Goal: Book appointment/travel/reservation

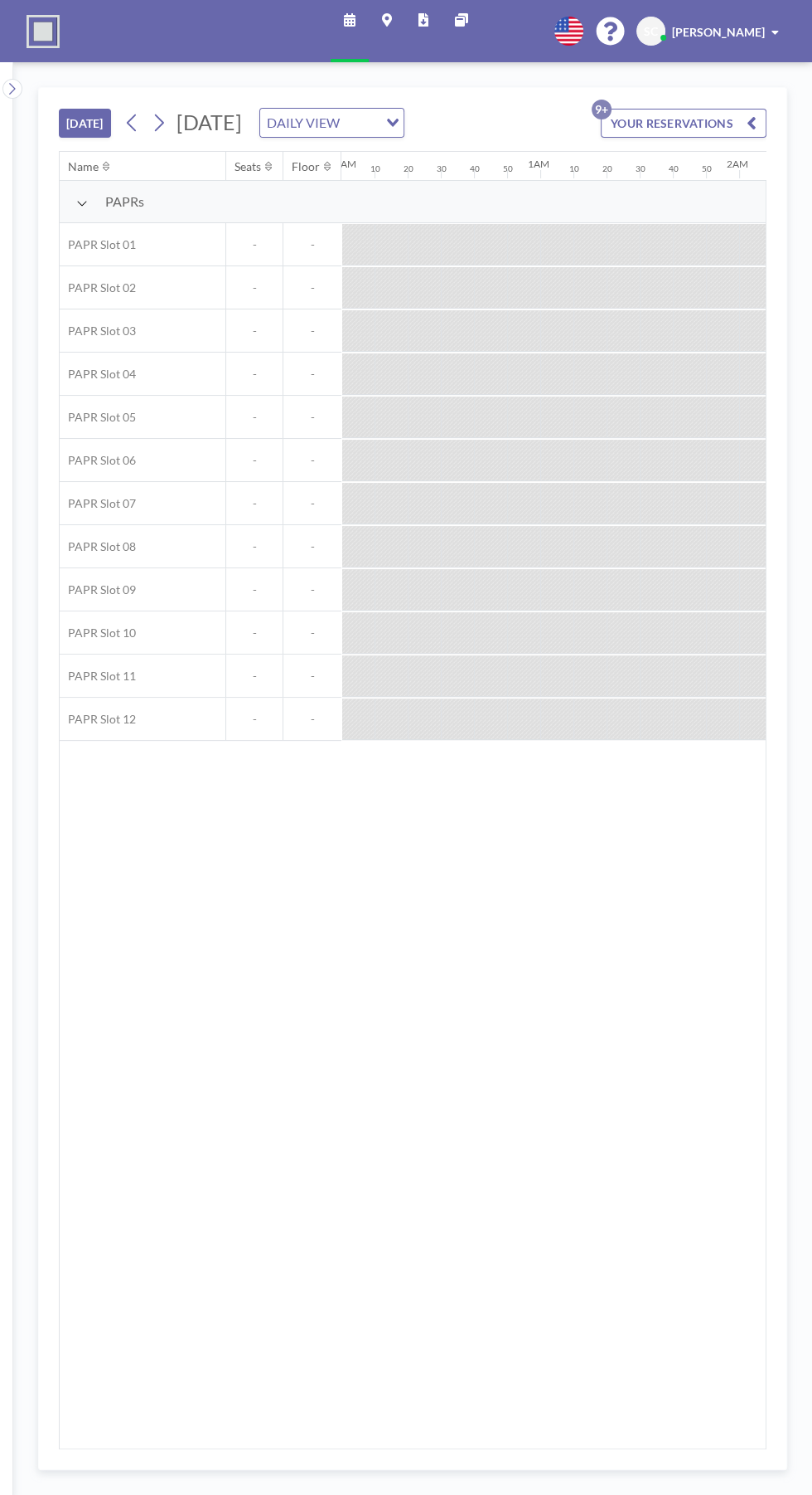
scroll to position [0, 2619]
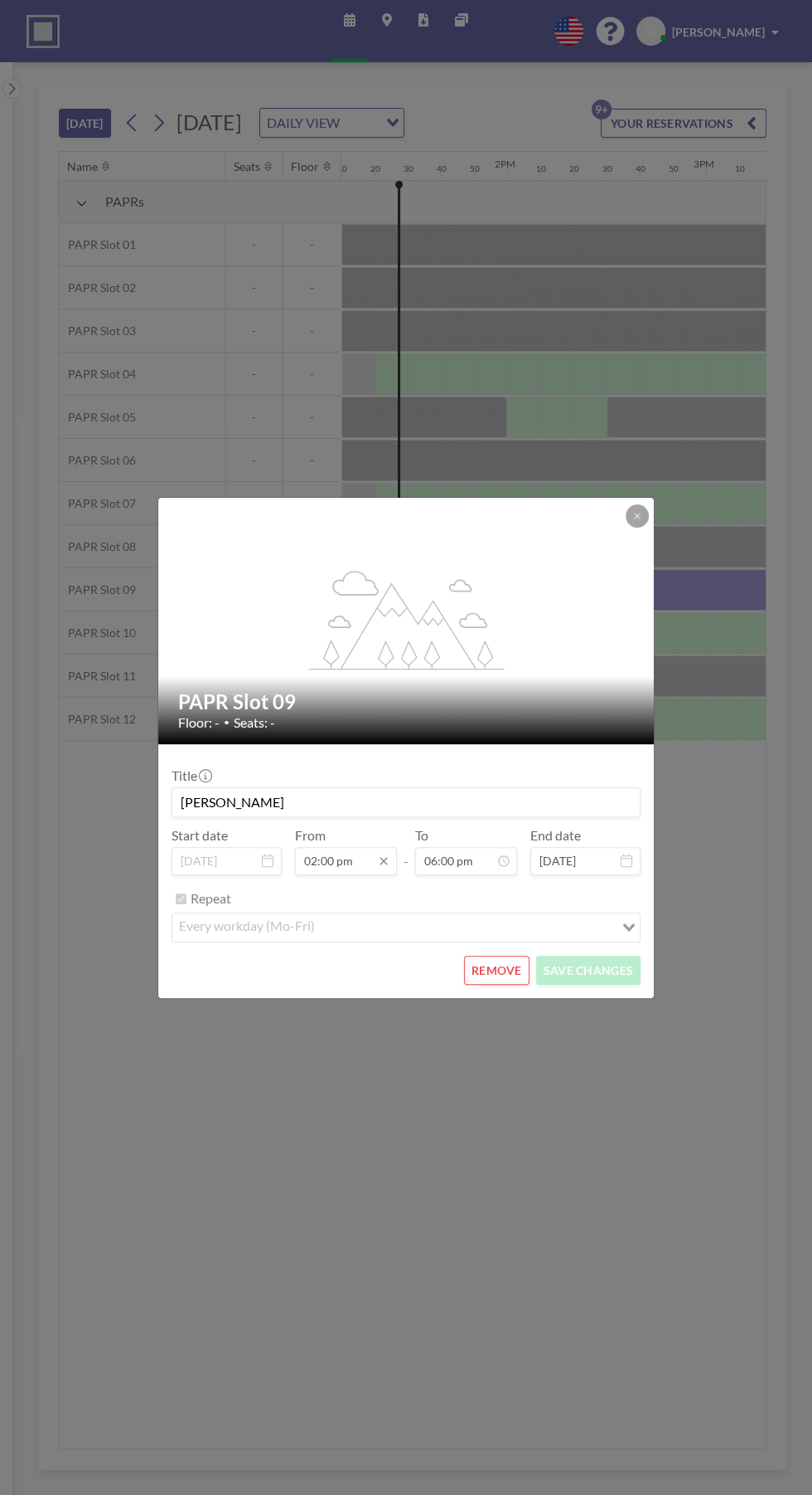
click at [367, 861] on input "02:00 pm" at bounding box center [346, 861] width 102 height 28
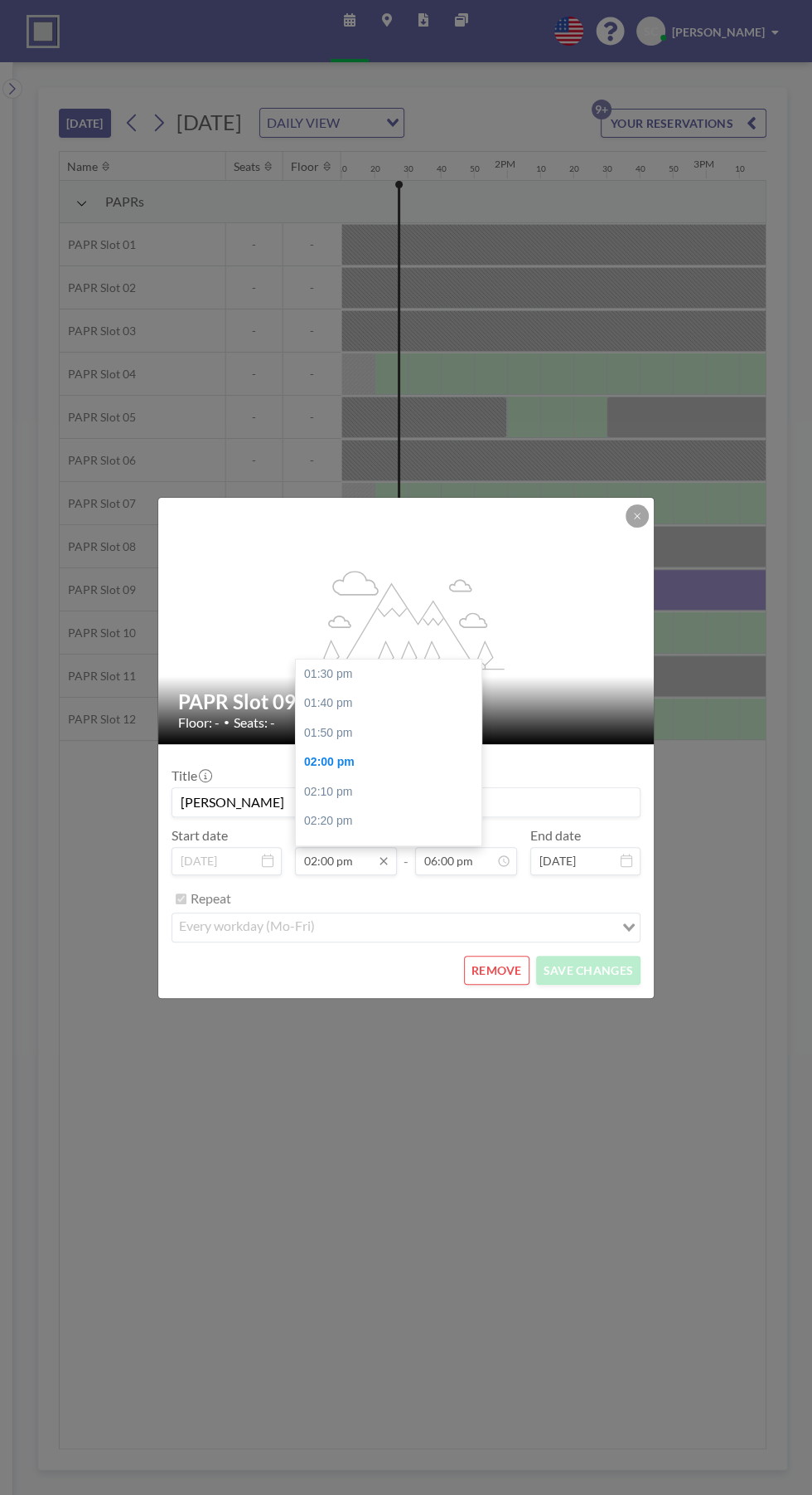
scroll to position [89, 0]
click at [316, 204] on div "flex-grow: 1.2; PAPR Slot 09 Floor: - • Seats: - Title [PERSON_NAME] Start date…" at bounding box center [406, 748] width 812 height 1495
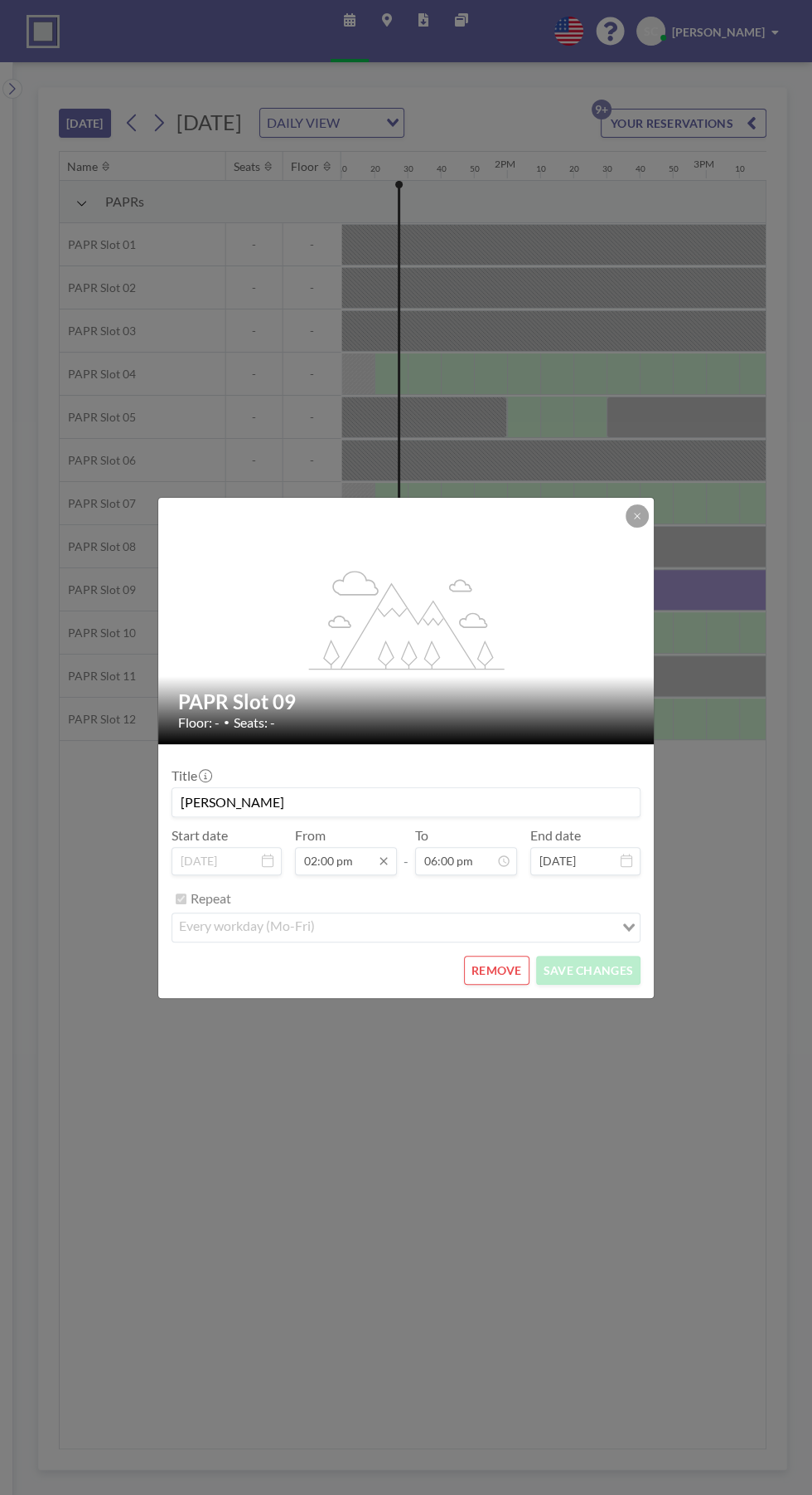
click at [354, 861] on input "02:00 pm" at bounding box center [346, 861] width 102 height 28
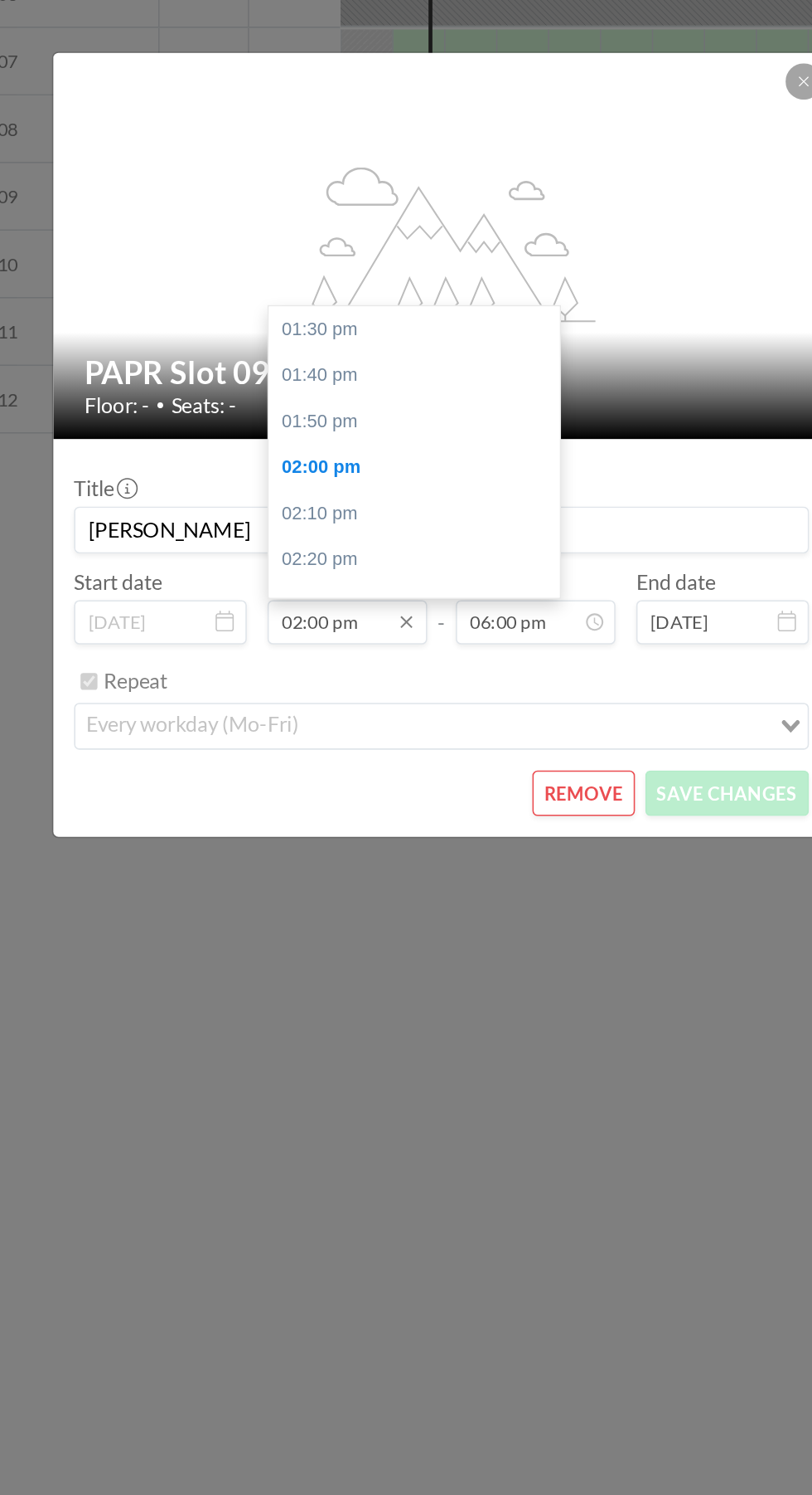
scroll to position [89, 0]
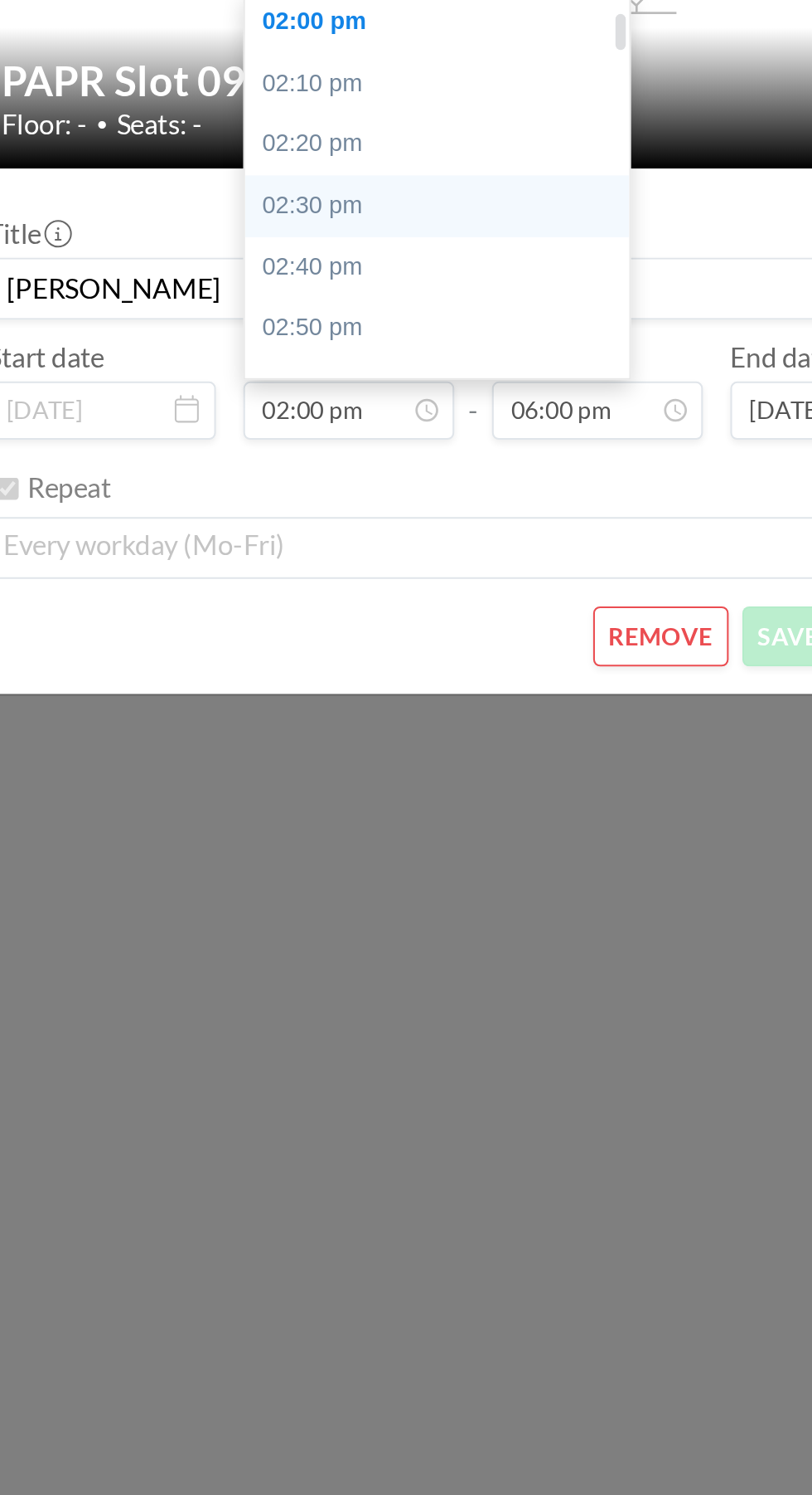
click at [336, 762] on div "02:30 pm" at bounding box center [389, 762] width 186 height 30
type input "02:30 pm"
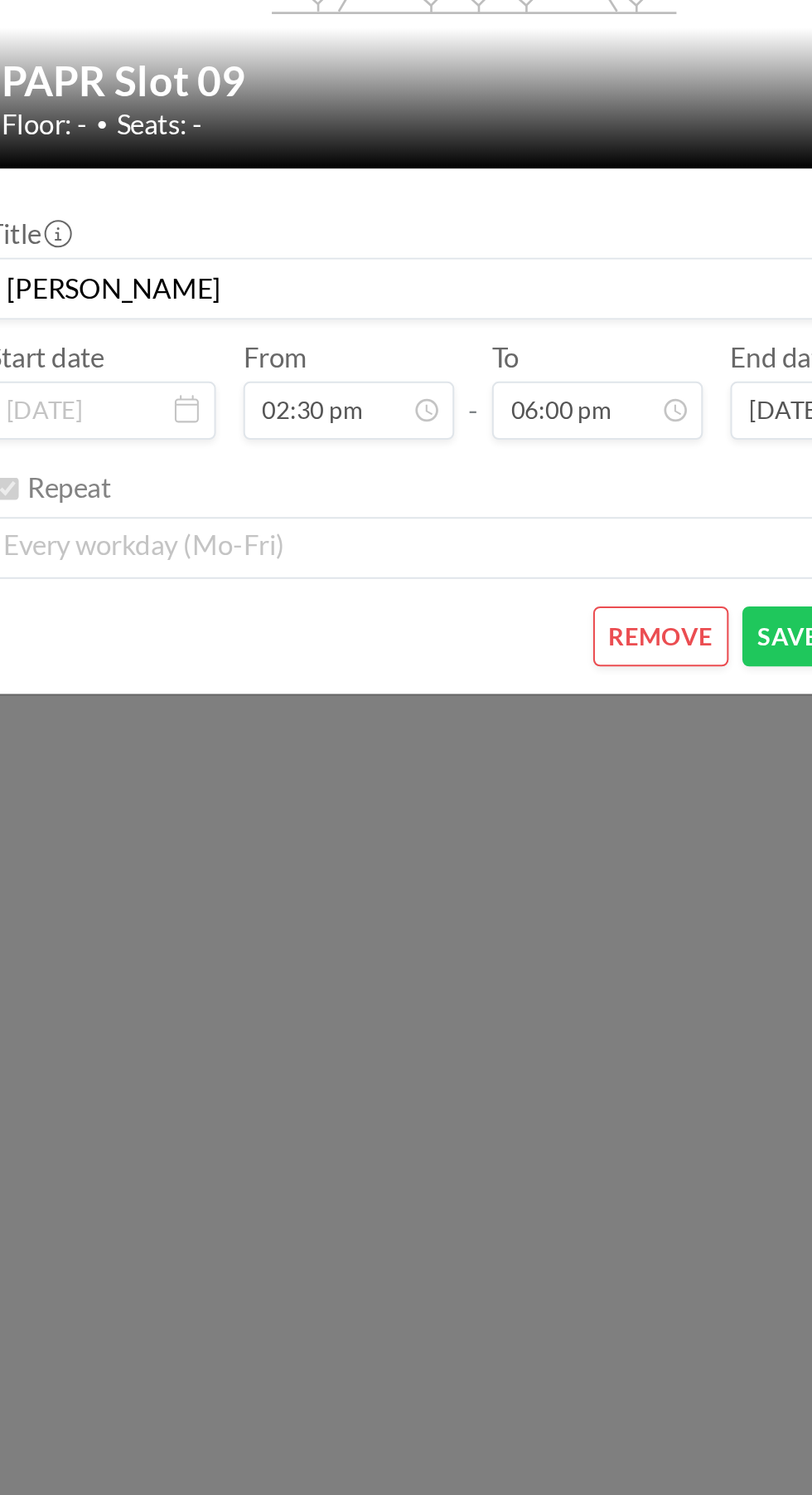
scroll to position [0, 2852]
click at [472, 861] on input "06:00 pm" at bounding box center [467, 861] width 102 height 28
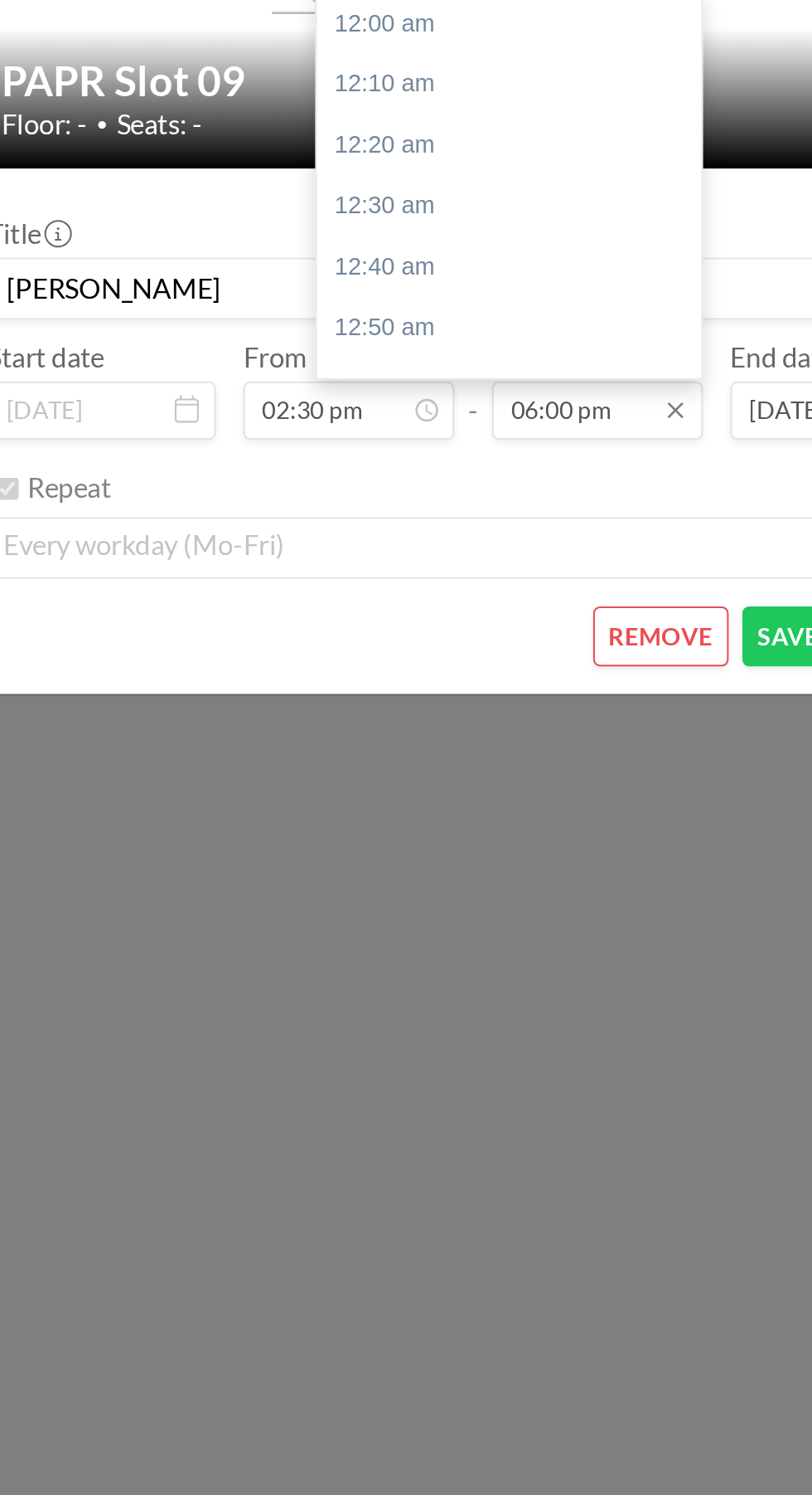
scroll to position [3188, 0]
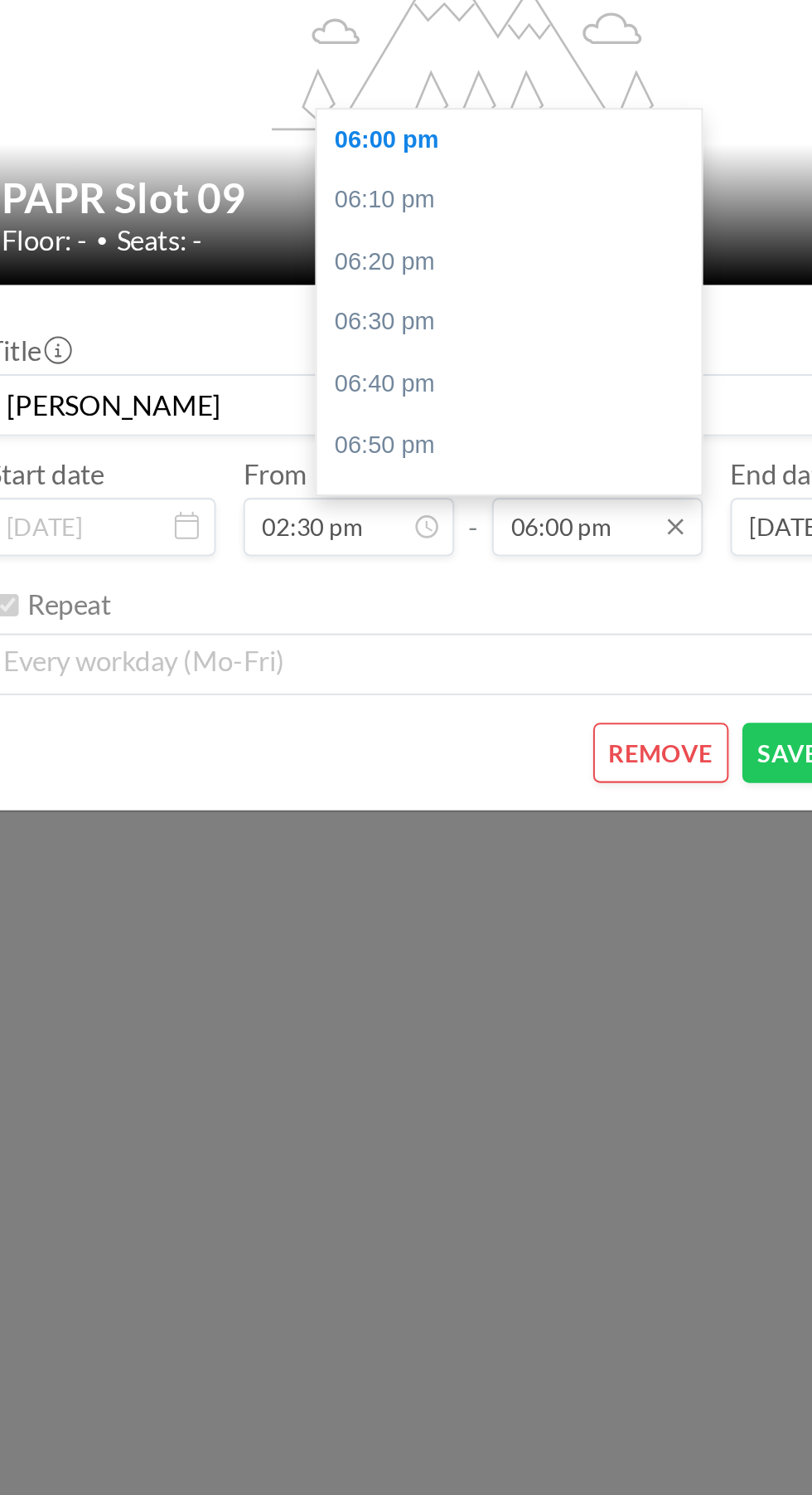
click at [433, 862] on input "06:00 pm" at bounding box center [467, 861] width 102 height 28
click at [406, 899] on div "Repeat" at bounding box center [415, 898] width 450 height 27
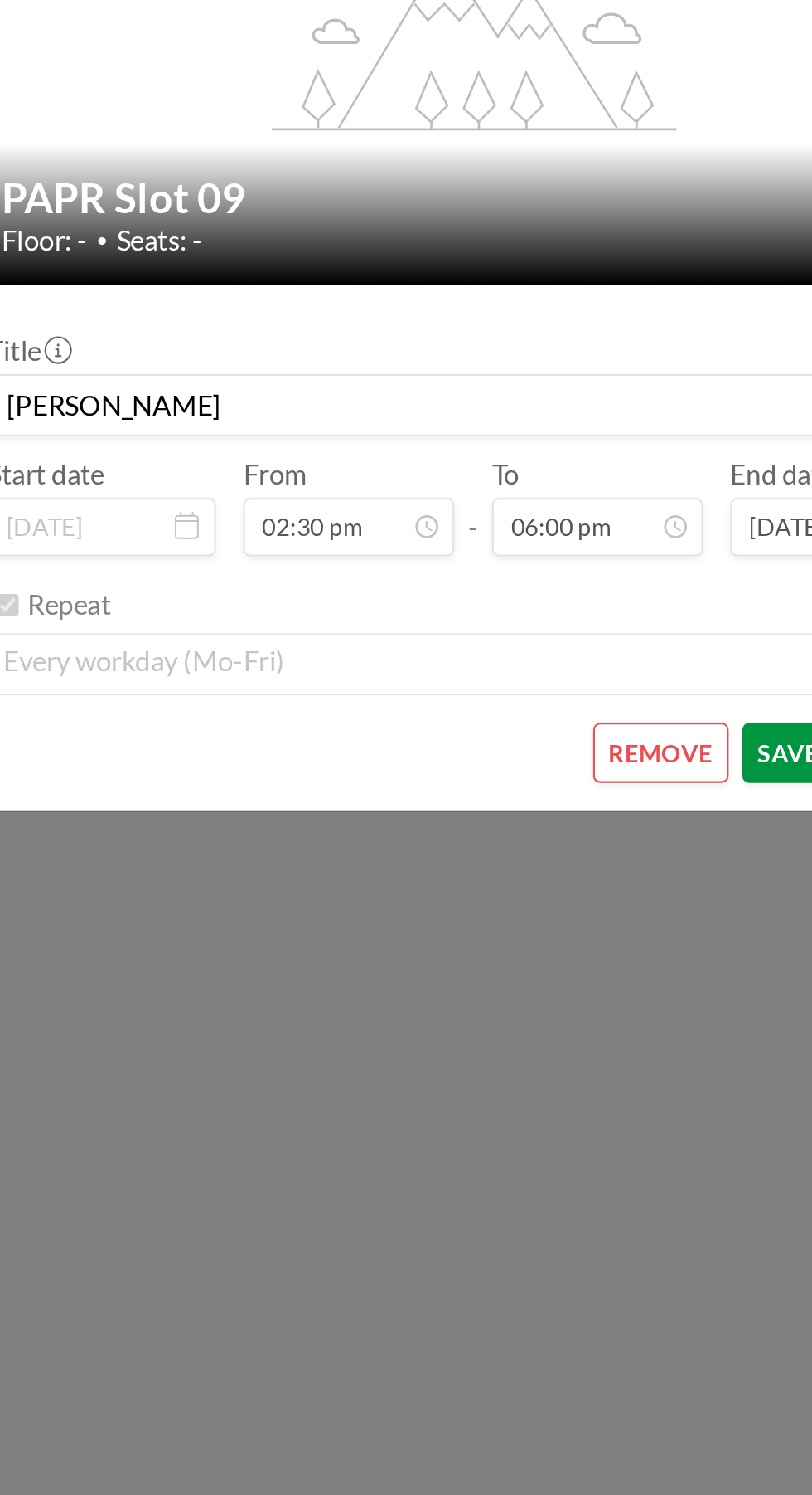
click at [563, 971] on button "SAVE CHANGES" at bounding box center [588, 969] width 104 height 29
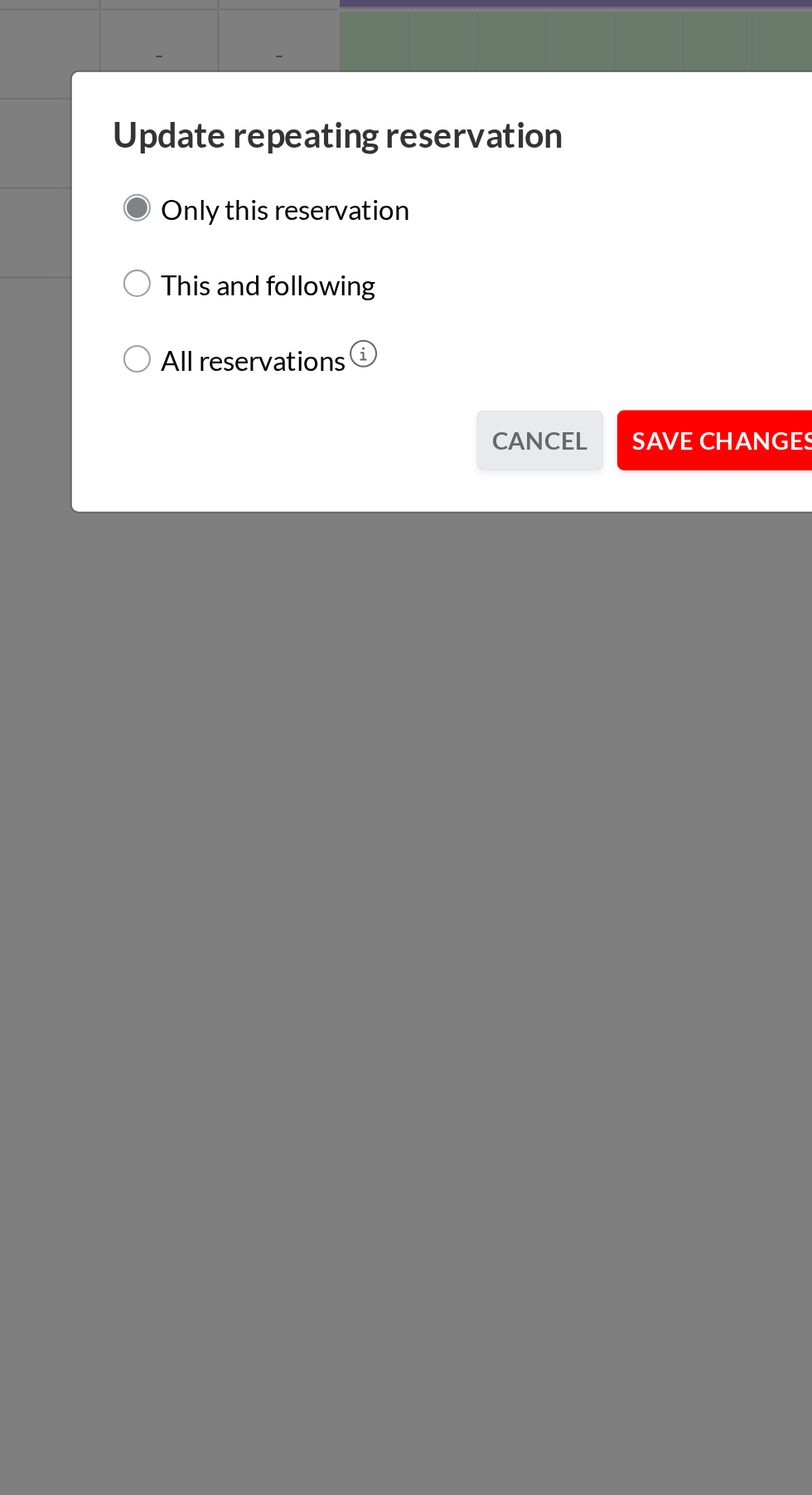
click at [544, 820] on button "SAVE CHANGES" at bounding box center [528, 819] width 104 height 29
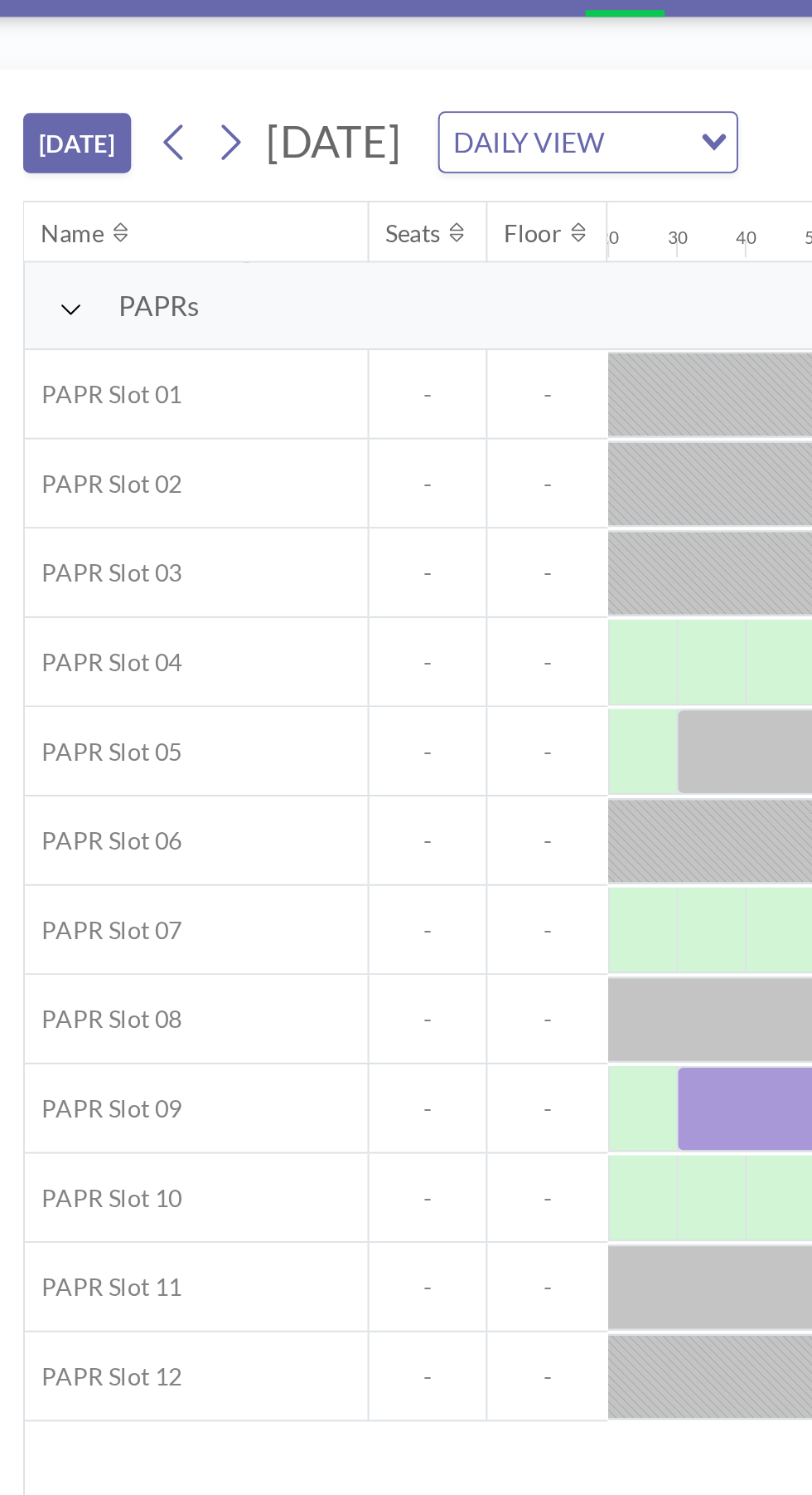
scroll to position [0, 2852]
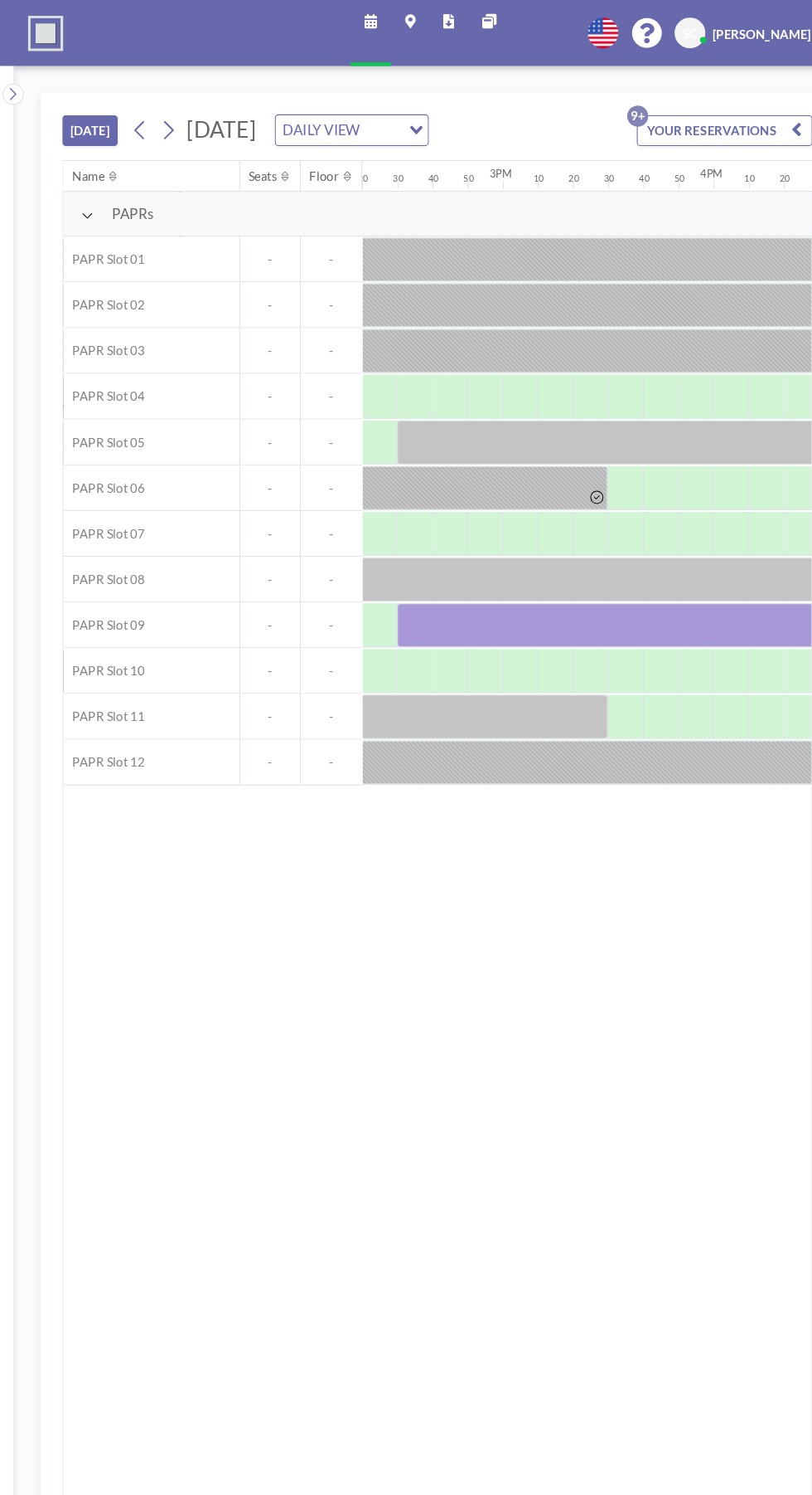
click at [645, 584] on div at bounding box center [723, 590] width 696 height 41
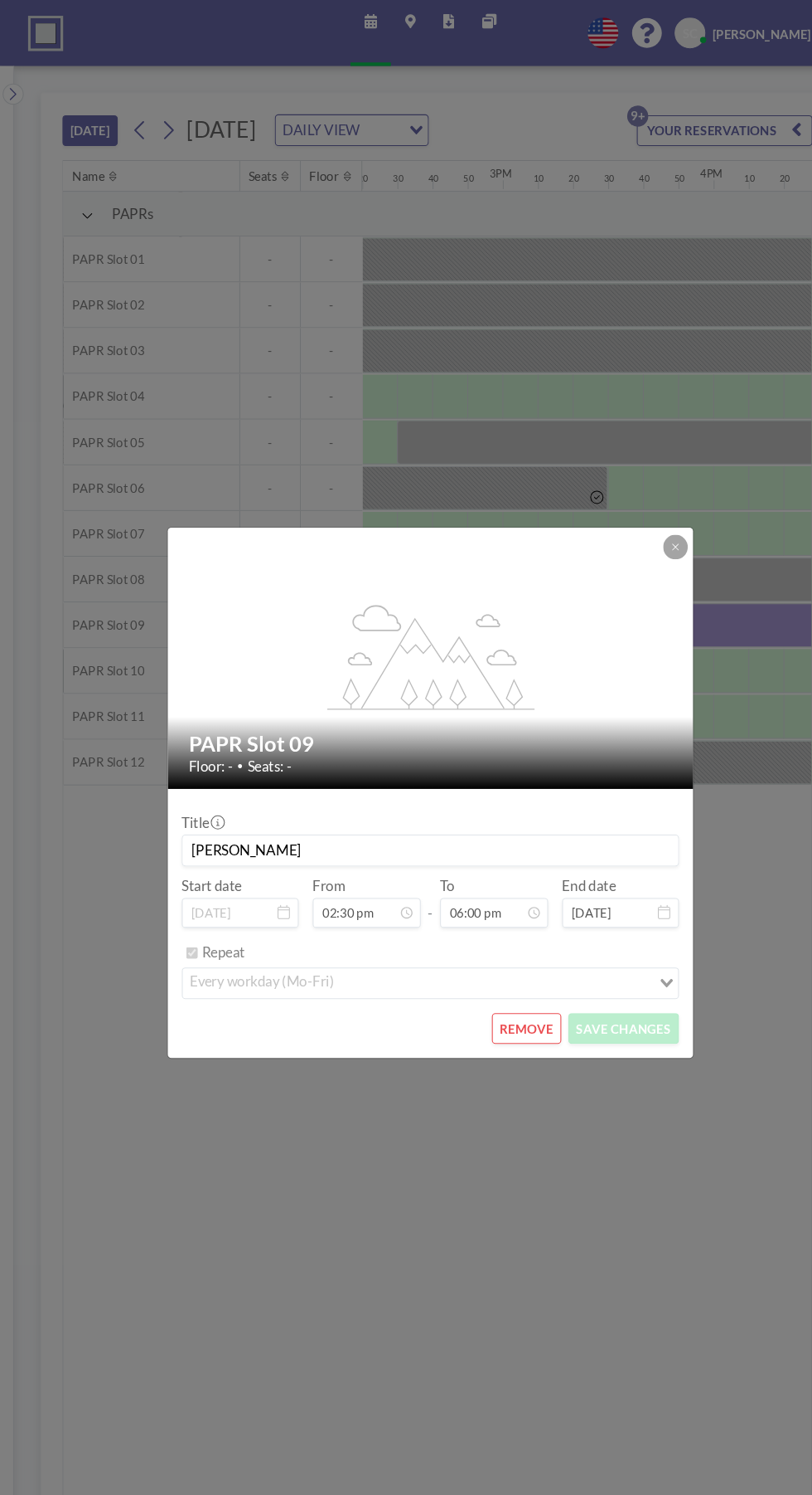
click at [637, 515] on icon at bounding box center [637, 515] width 6 height 6
